Goal: Task Accomplishment & Management: Use online tool/utility

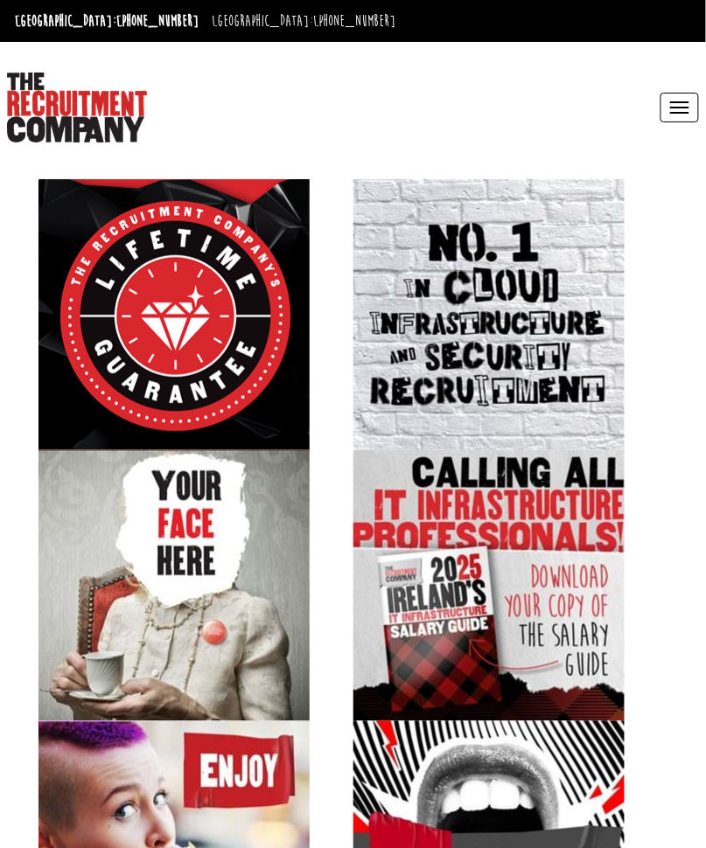
click at [687, 99] on button "Toggle navigation" at bounding box center [679, 108] width 38 height 30
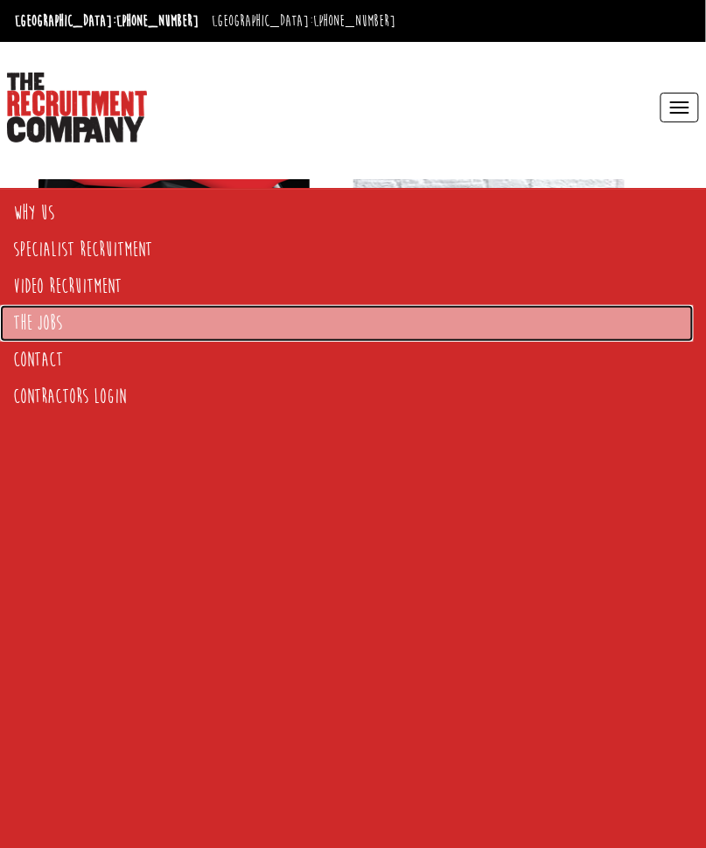
click at [62, 316] on link "The Jobs" at bounding box center [347, 323] width 694 height 37
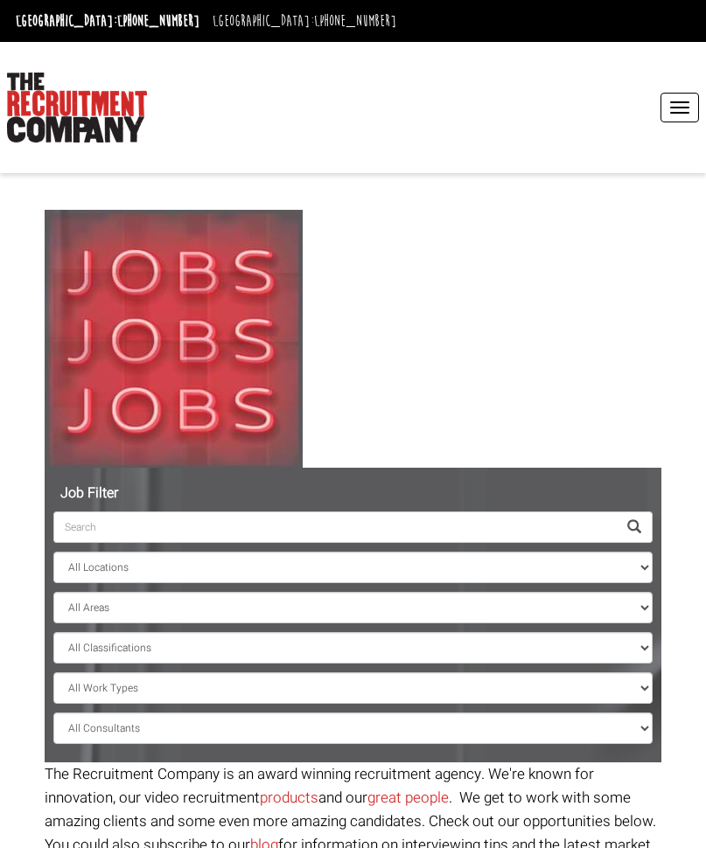
select select "[GEOGRAPHIC_DATA]"
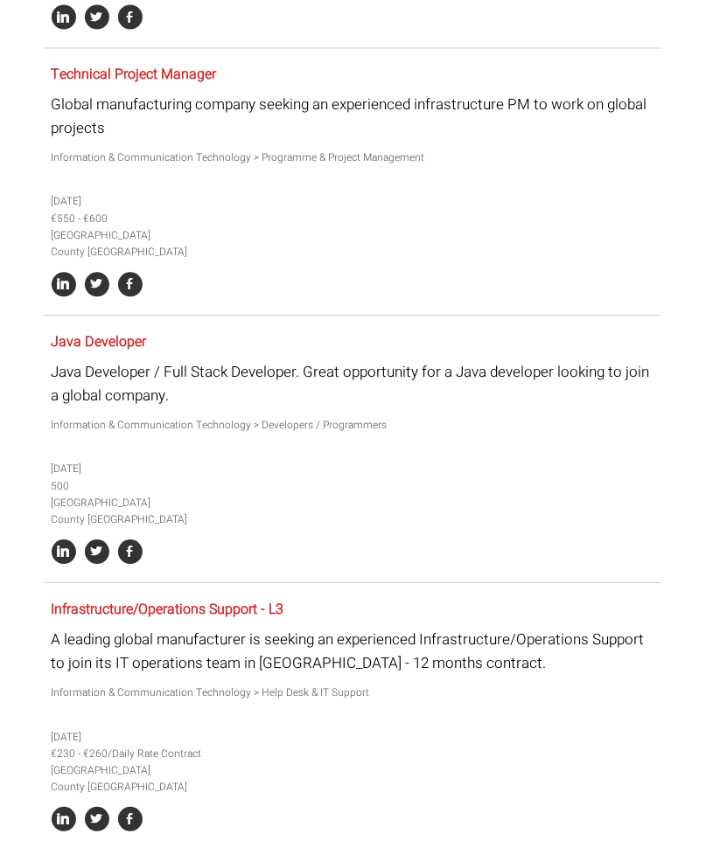
scroll to position [1674, 0]
